Goal: Task Accomplishment & Management: Manage account settings

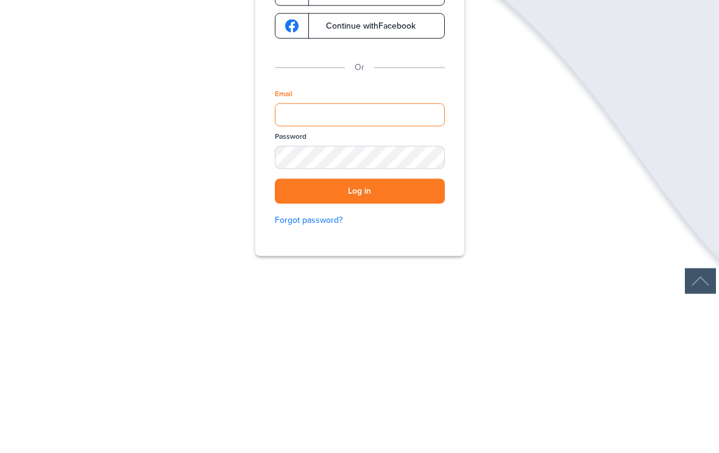
type input "**********"
click at [360, 335] on button "Log in" at bounding box center [360, 347] width 170 height 25
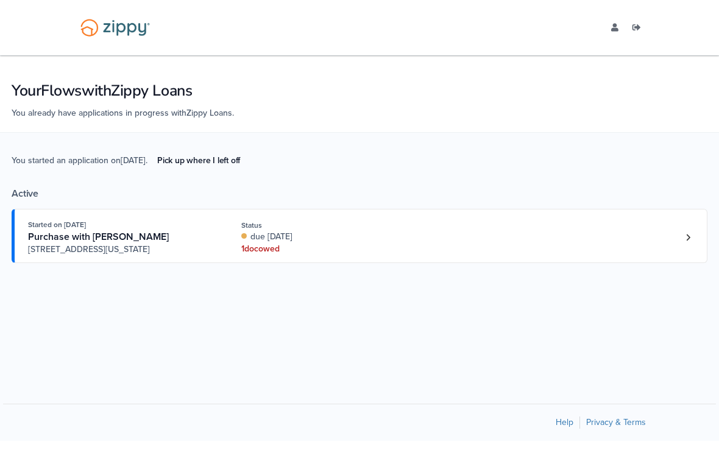
click at [695, 238] on link "Loan number 4216347" at bounding box center [688, 238] width 18 height 18
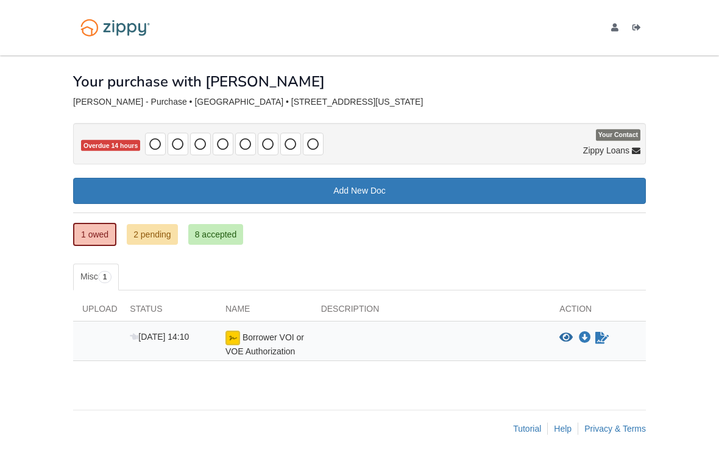
click at [640, 377] on div "× × × Pending Add Document Notice document will be included in the email sent t…" at bounding box center [359, 226] width 573 height 343
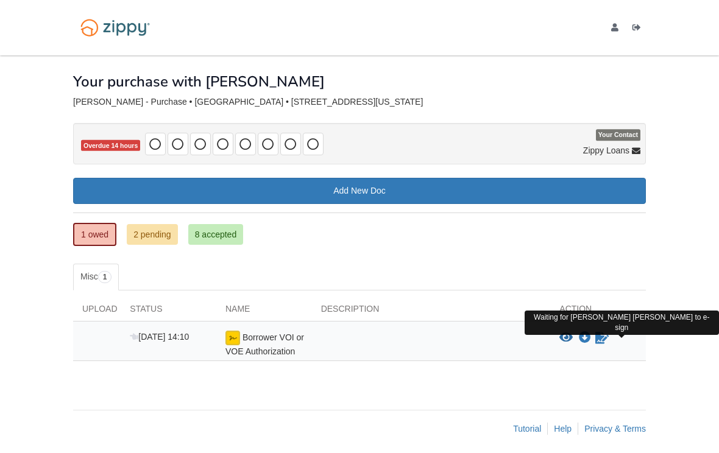
click at [654, 363] on div "× × × Pending Add Document Notice document will be included in the email sent t…" at bounding box center [359, 251] width 591 height 392
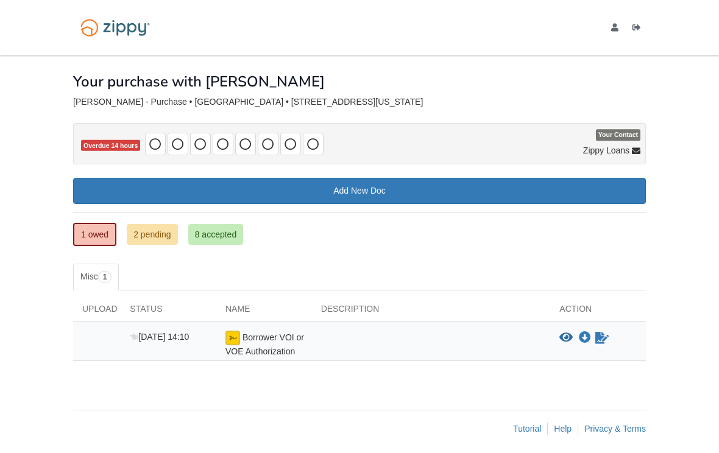
click at [635, 389] on div "× × × Pending Add Document Notice document will be included in the email sent t…" at bounding box center [359, 226] width 573 height 343
click at [690, 255] on body "[EMAIL_ADDRESS][DOMAIN_NAME] Logout" at bounding box center [359, 230] width 719 height 460
click at [573, 255] on div "1 owed 2 pending 8 accepted My Estimated Payment × My Estimated Payment Add New…" at bounding box center [359, 218] width 573 height 82
